Goal: Transaction & Acquisition: Purchase product/service

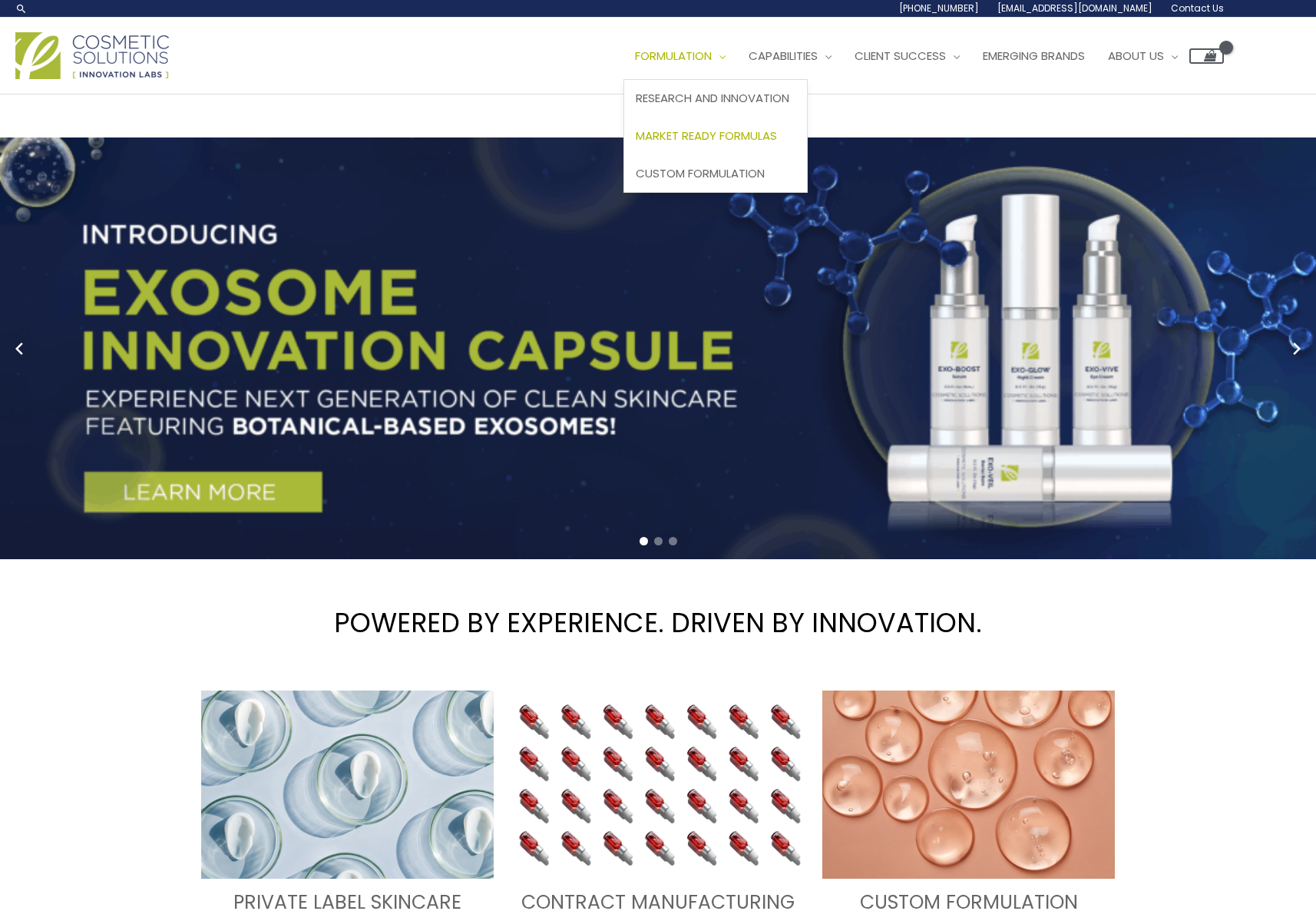
click at [673, 140] on span "Market Ready Formulas" at bounding box center [706, 135] width 141 height 16
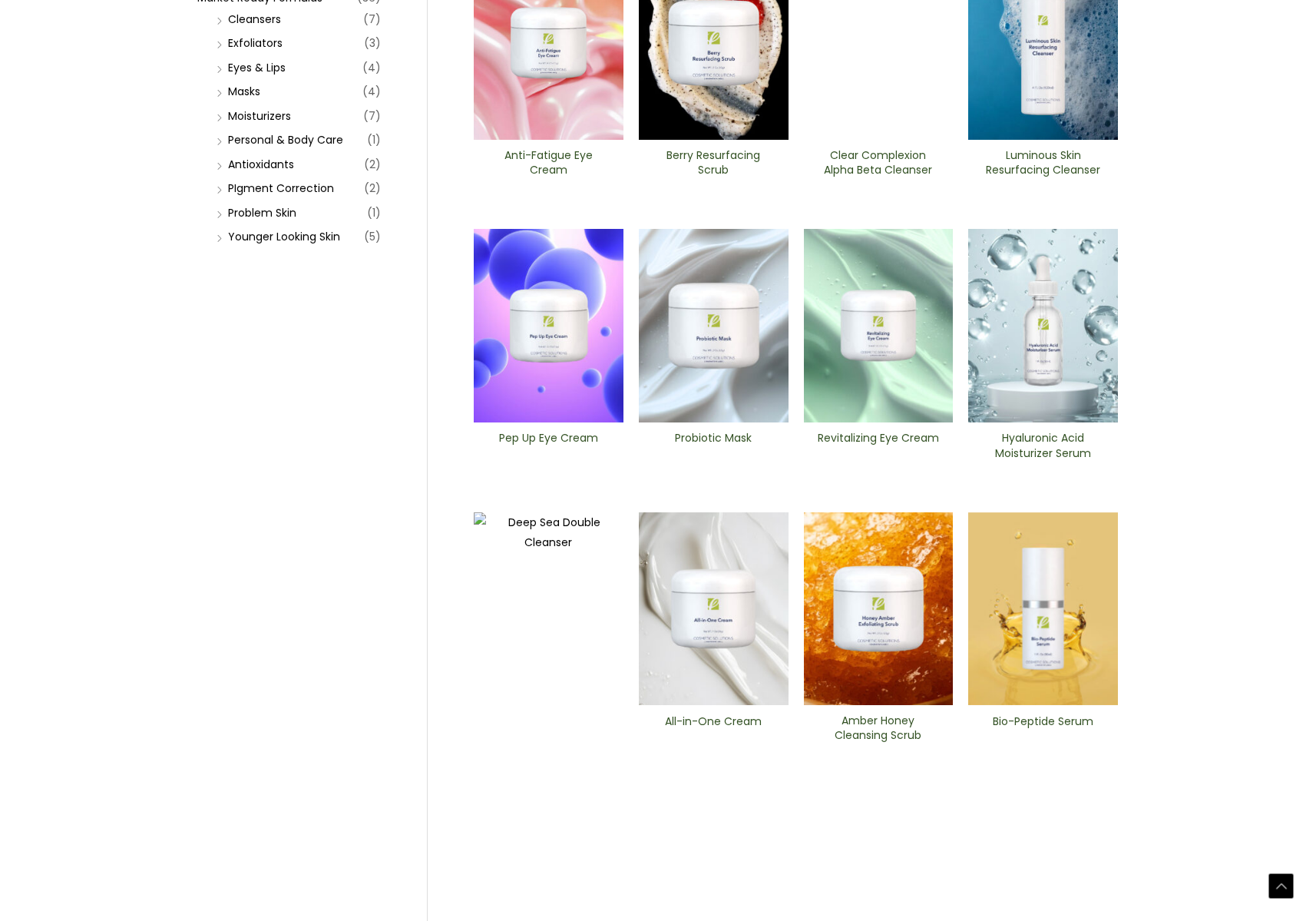
scroll to position [287, 0]
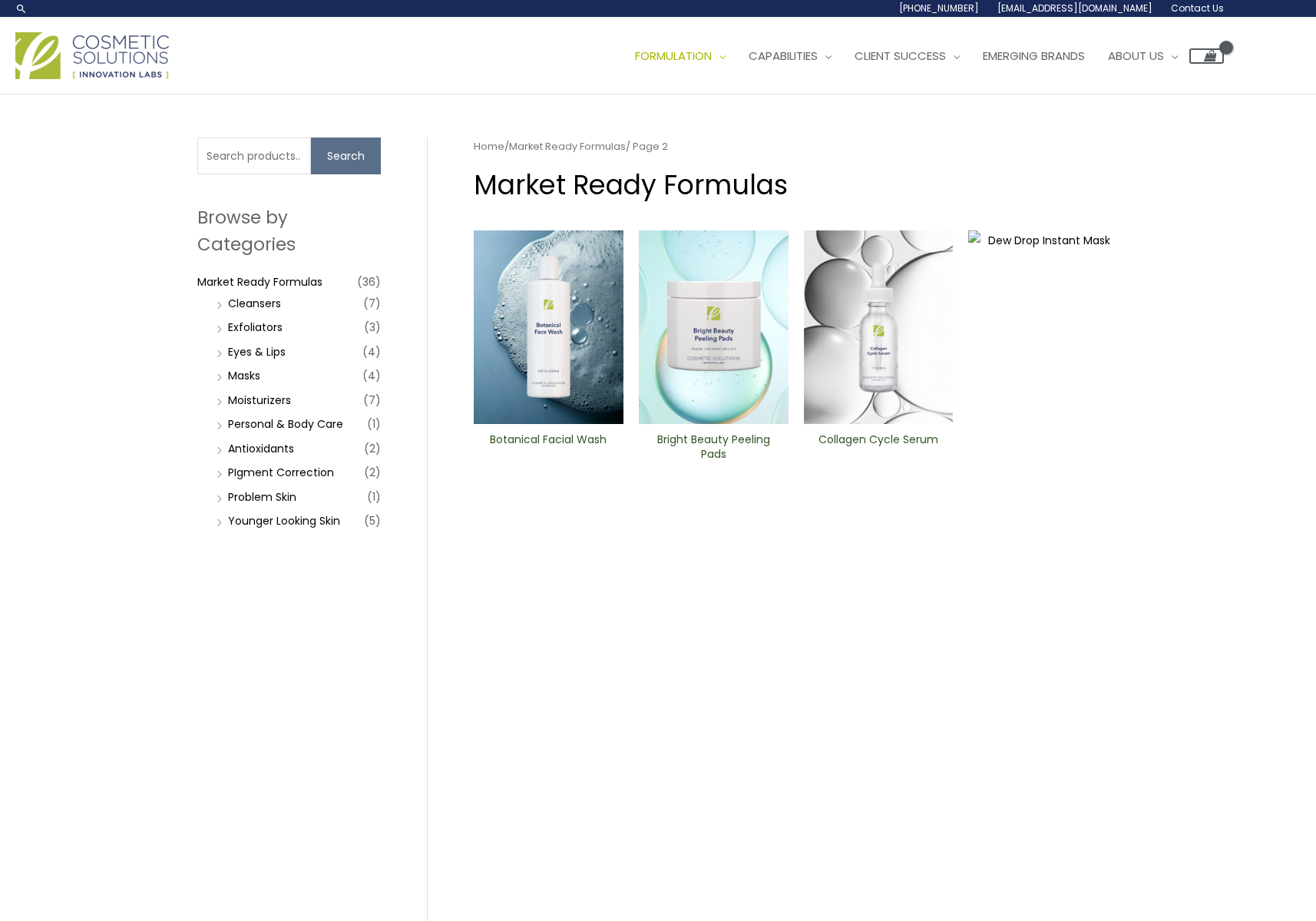
click at [694, 358] on img at bounding box center [713, 327] width 150 height 194
